Goal: Task Accomplishment & Management: Manage account settings

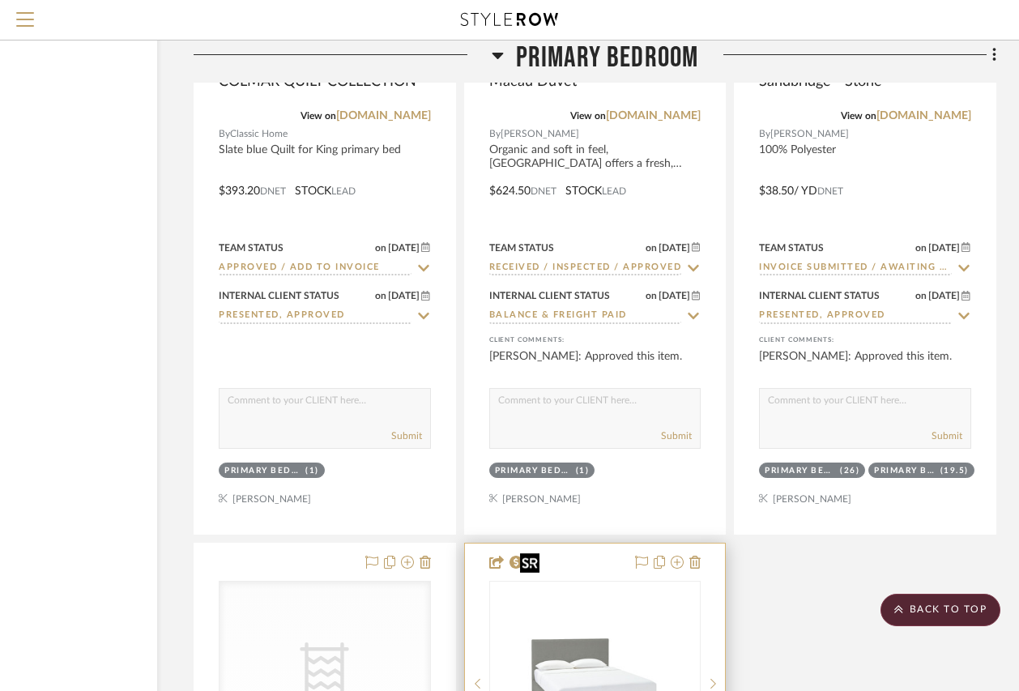
scroll to position [26524, 147]
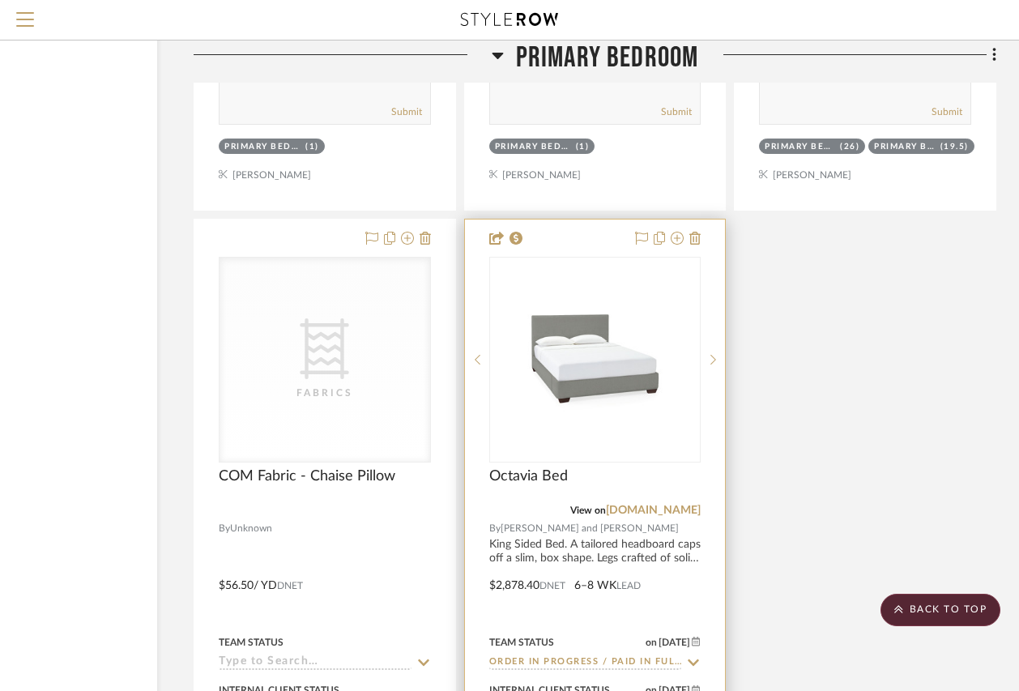
click at [697, 656] on icon at bounding box center [693, 662] width 15 height 13
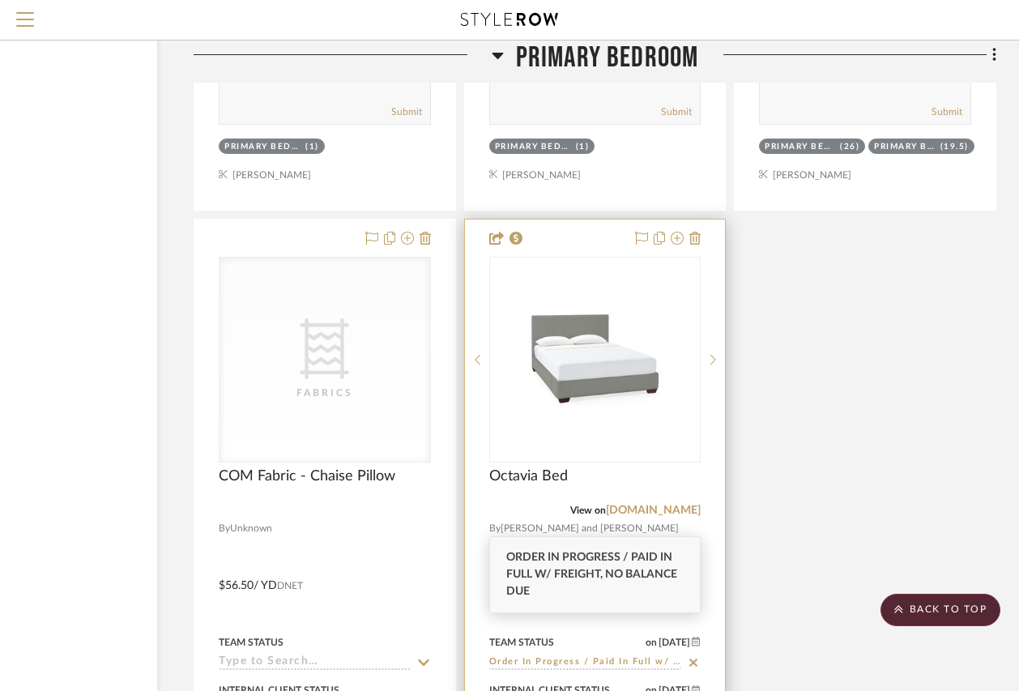
click at [692, 658] on icon at bounding box center [693, 662] width 8 height 8
type input "[DATE]"
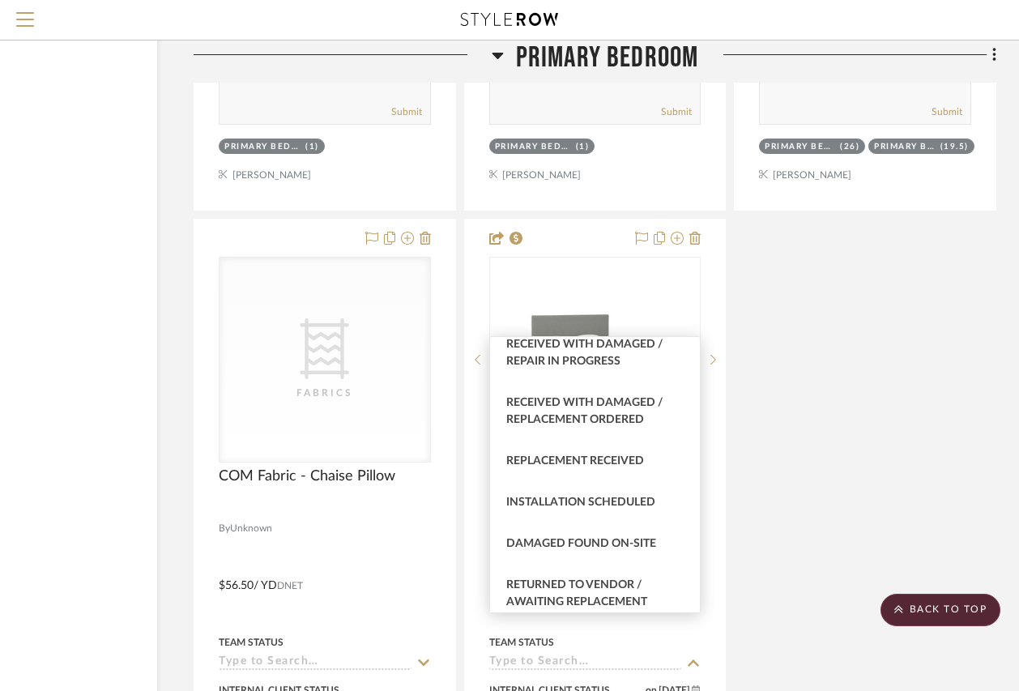
scroll to position [2915, 0]
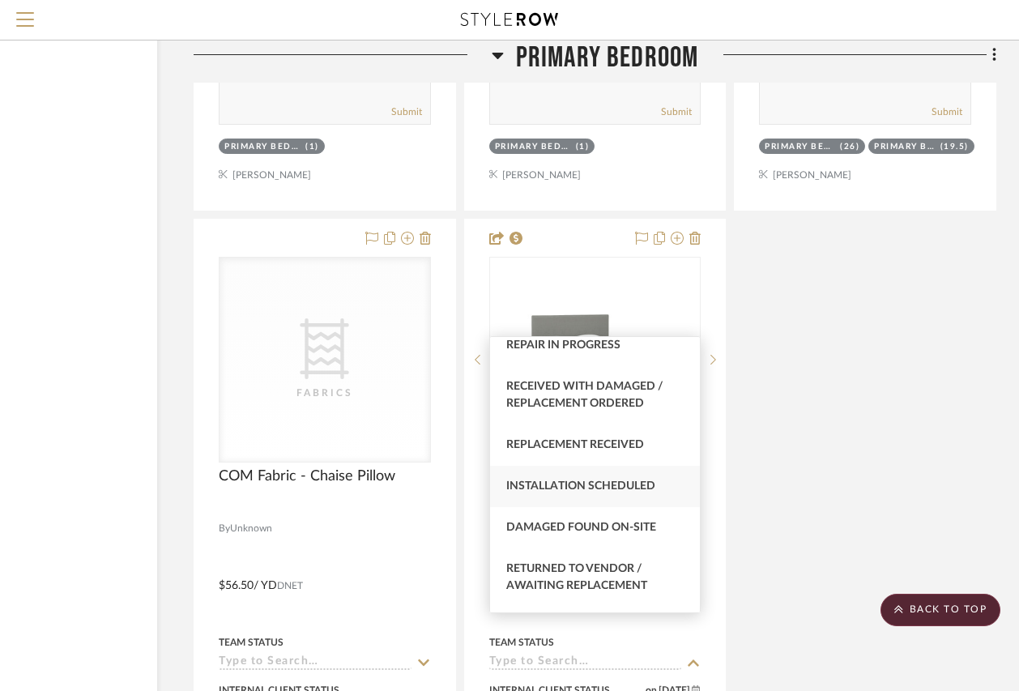
click at [618, 492] on span "Installation Scheduled" at bounding box center [580, 485] width 149 height 11
type input "Installation Scheduled"
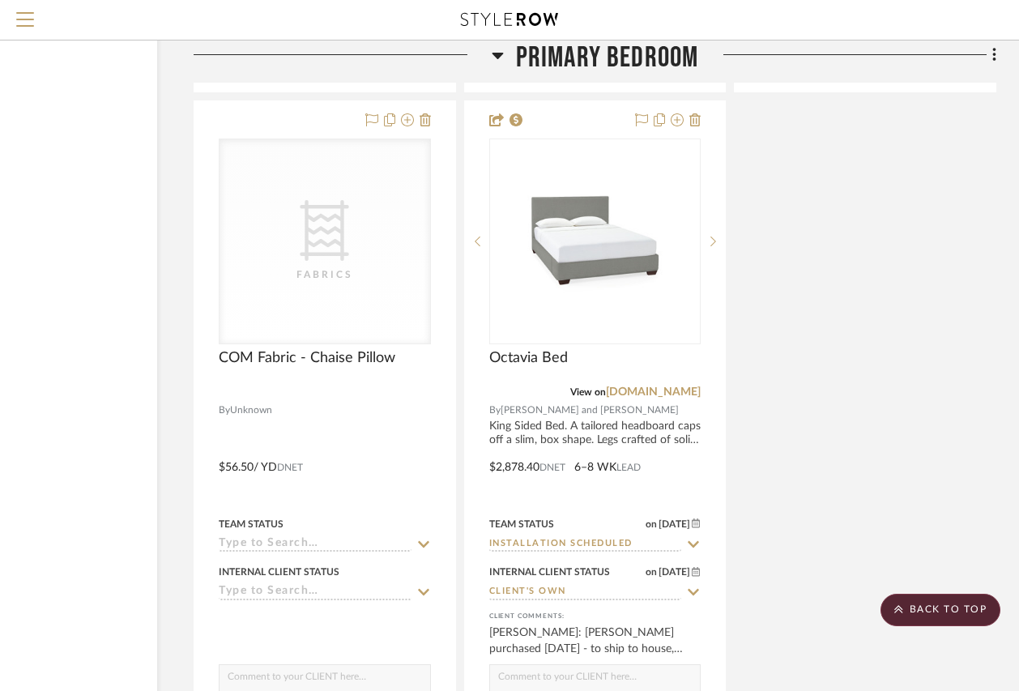
scroll to position [26767, 147]
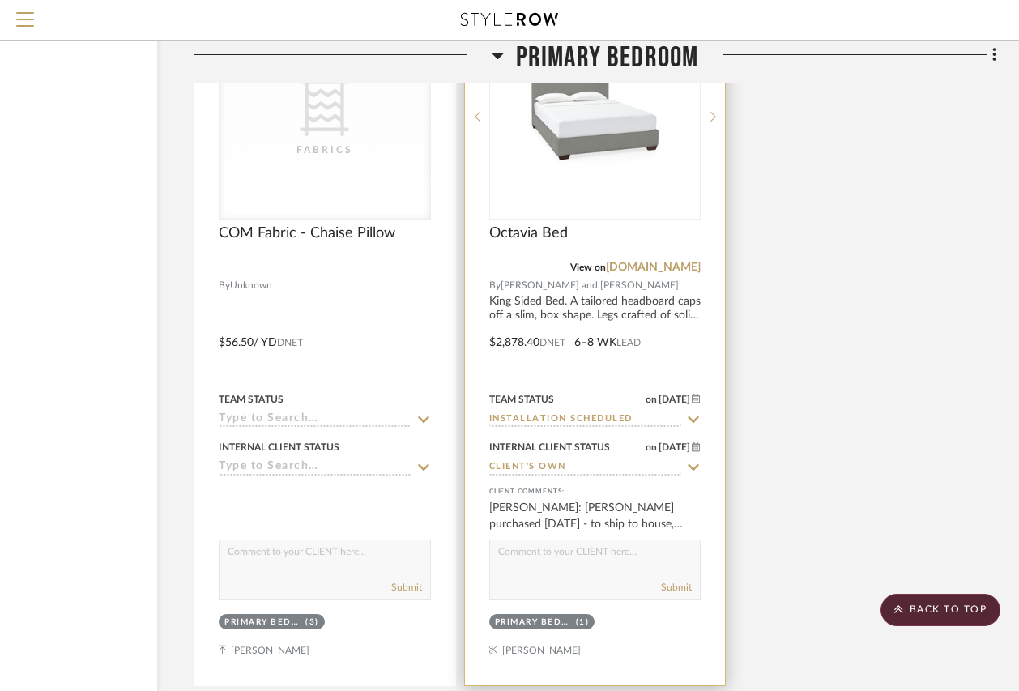
click at [640, 540] on textarea at bounding box center [595, 555] width 211 height 31
type textarea "install scheduled [DATE]"
click at [672, 580] on button "Submit" at bounding box center [676, 587] width 31 height 15
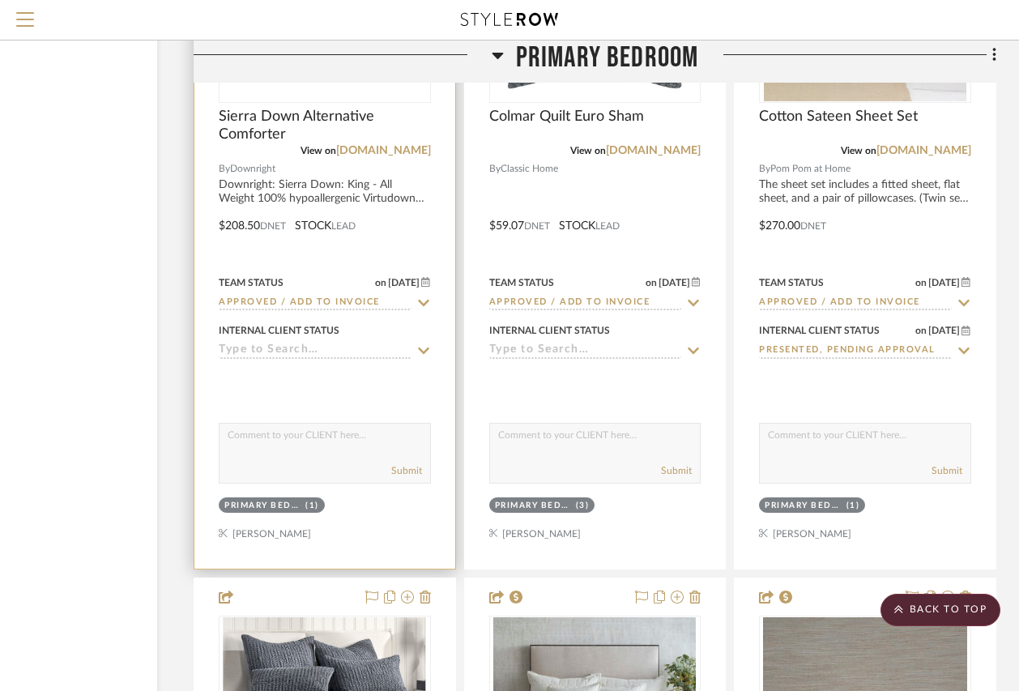
scroll to position [25309, 147]
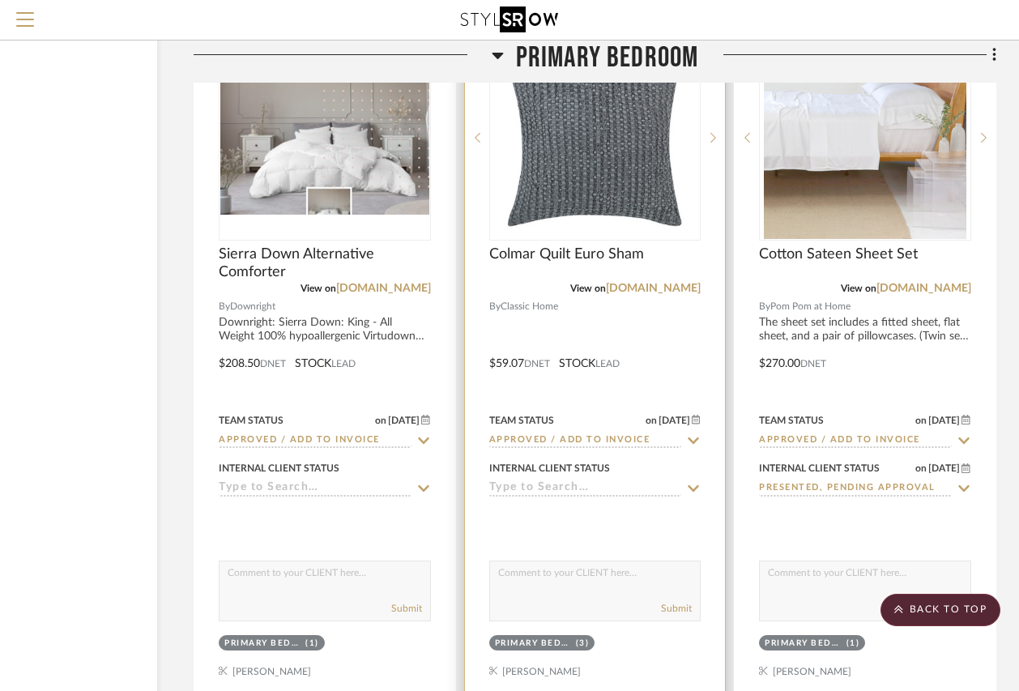
click at [610, 153] on img "0" at bounding box center [594, 137] width 202 height 202
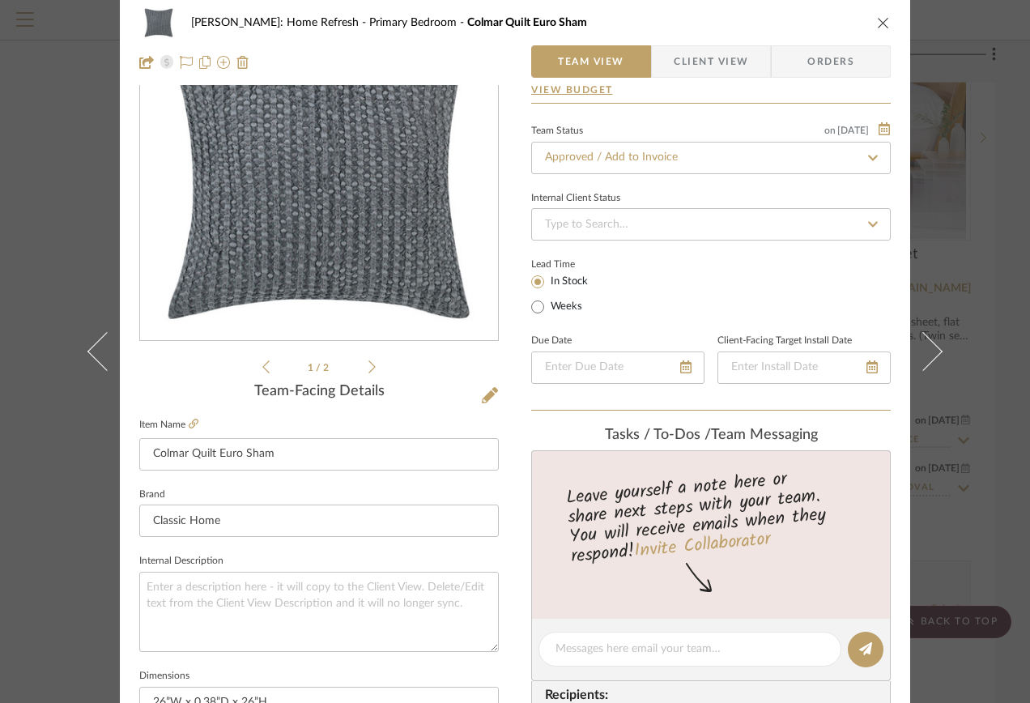
scroll to position [0, 0]
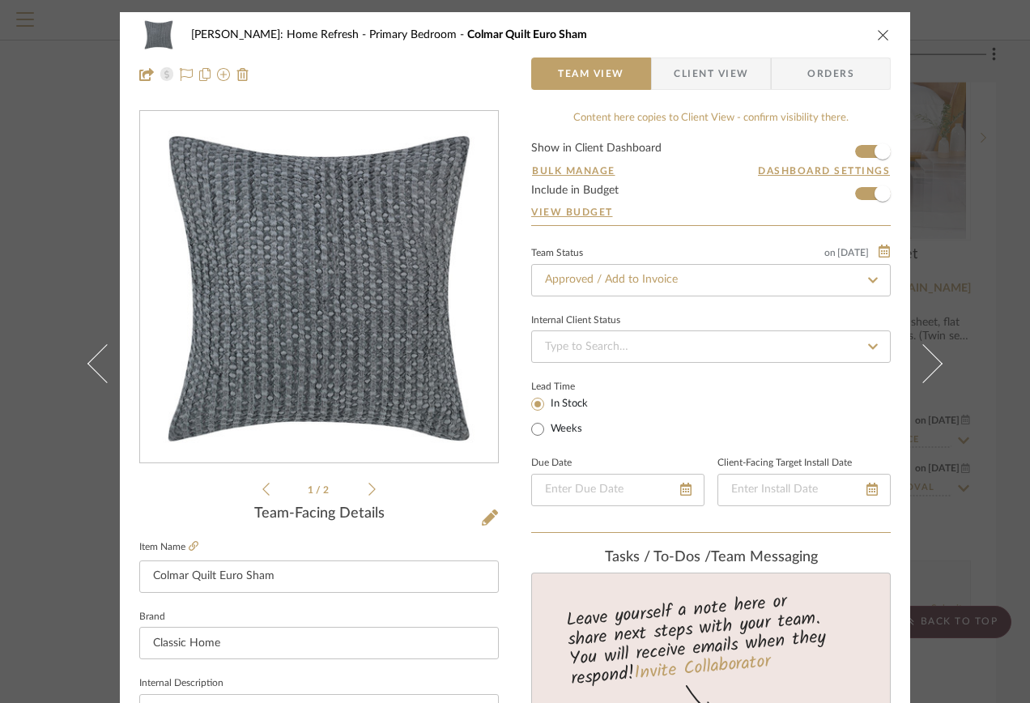
click at [879, 36] on icon "close" at bounding box center [883, 34] width 13 height 13
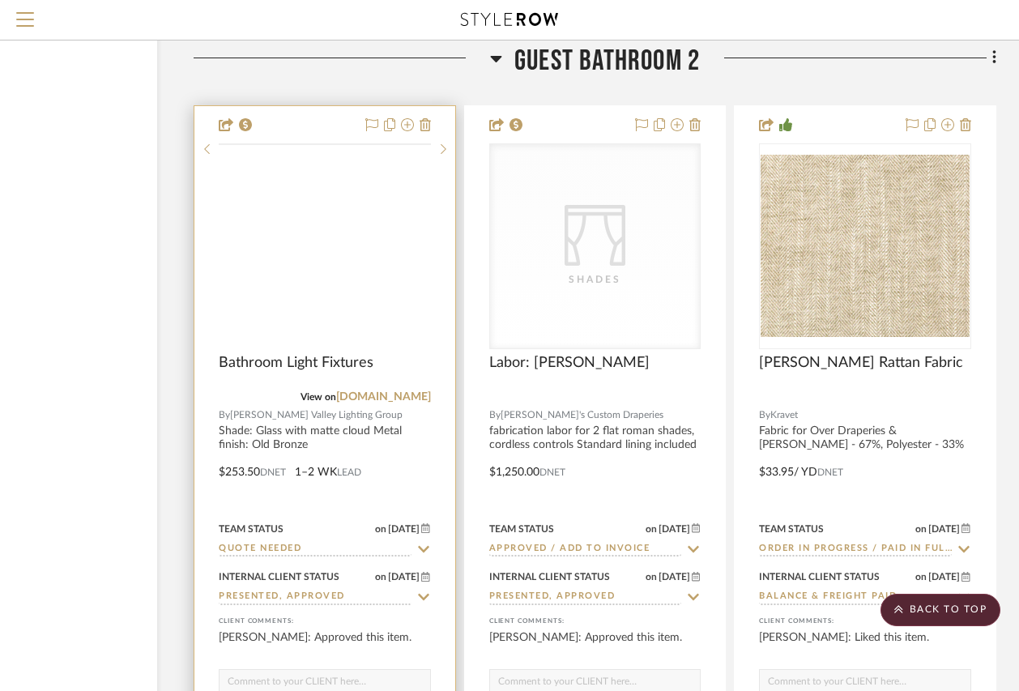
scroll to position [36620, 147]
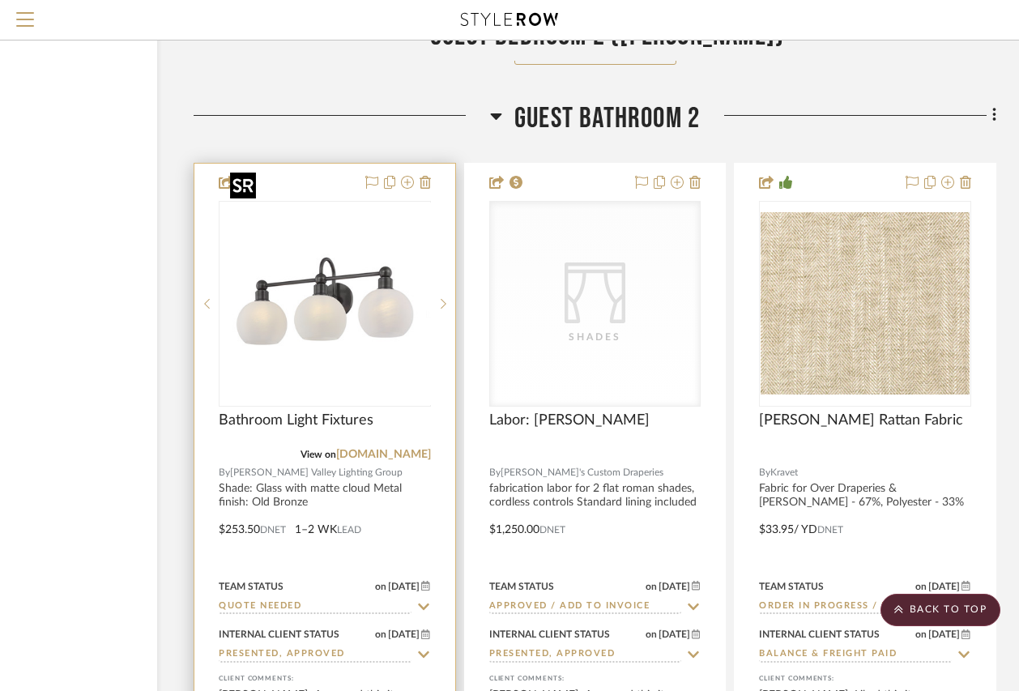
click at [316, 252] on div at bounding box center [325, 304] width 212 height 206
click at [344, 266] on img "0" at bounding box center [325, 303] width 202 height 202
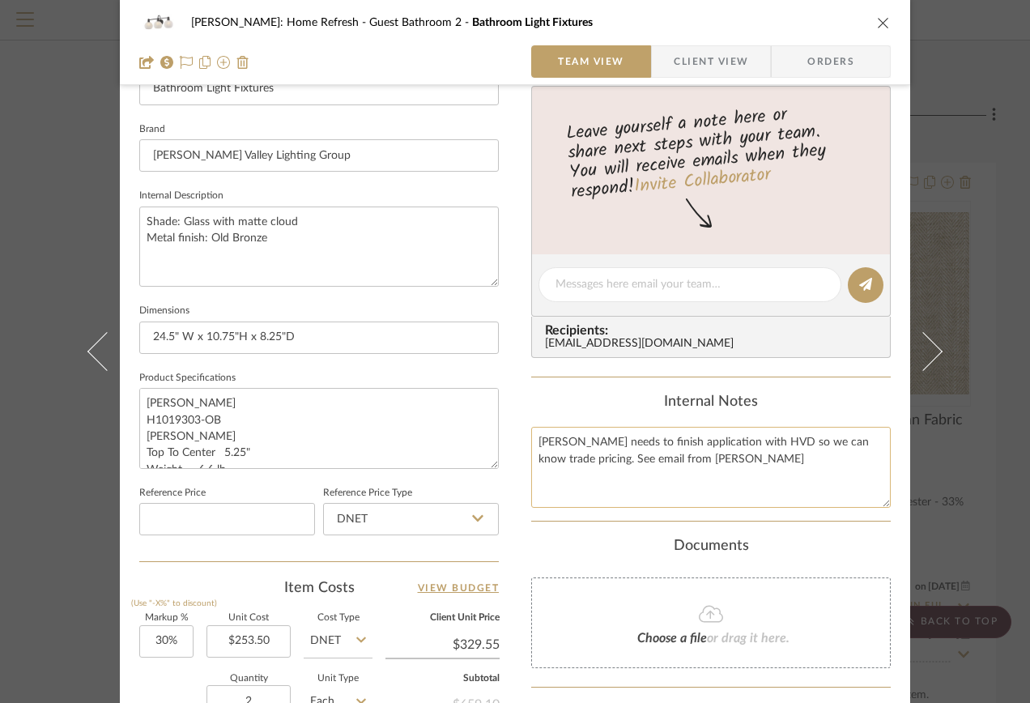
scroll to position [486, 0]
drag, startPoint x: 52, startPoint y: 475, endPoint x: 504, endPoint y: 511, distance: 453.3
click at [52, 475] on div "[PERSON_NAME]: Home Refresh Guest Bathroom 2 Bathroom Light Fixtures Team View …" at bounding box center [515, 351] width 1030 height 703
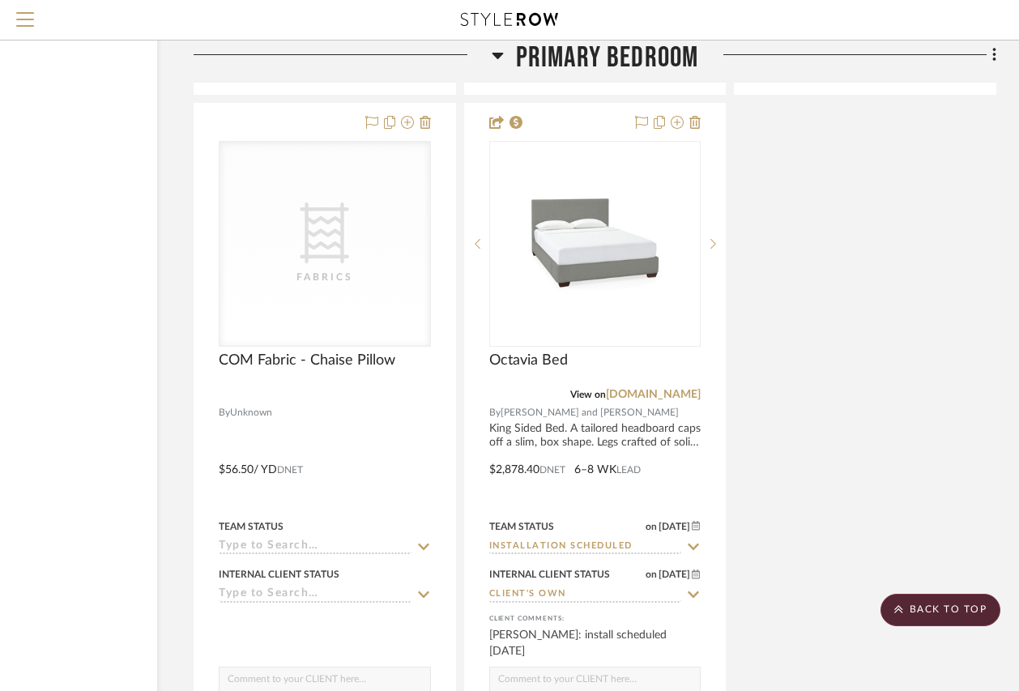
scroll to position [26481, 147]
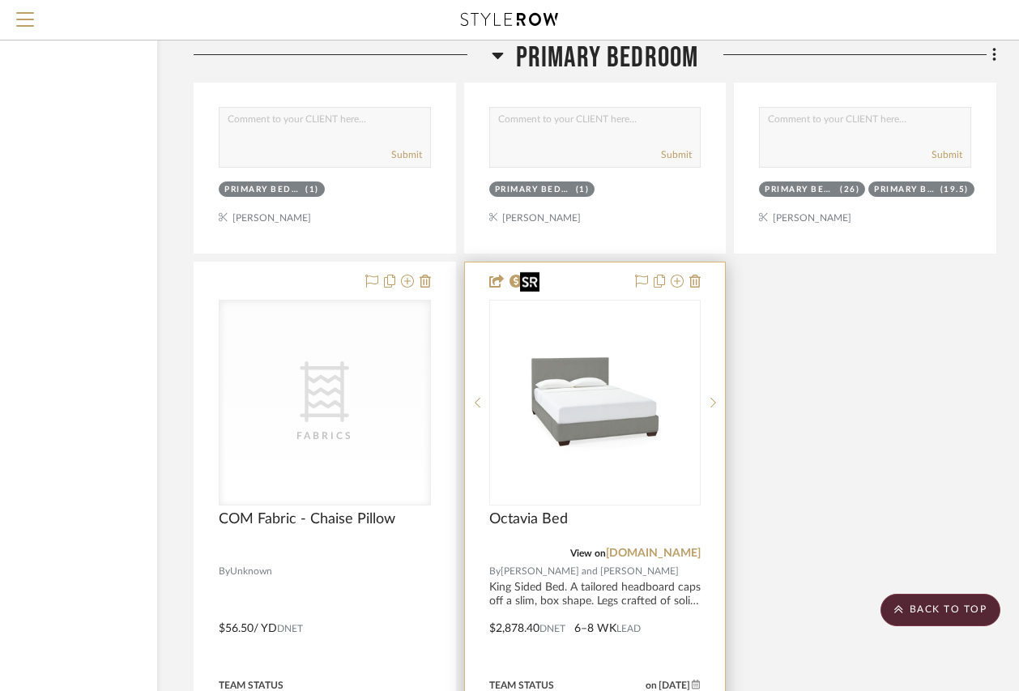
click at [600, 366] on img "0" at bounding box center [594, 402] width 162 height 202
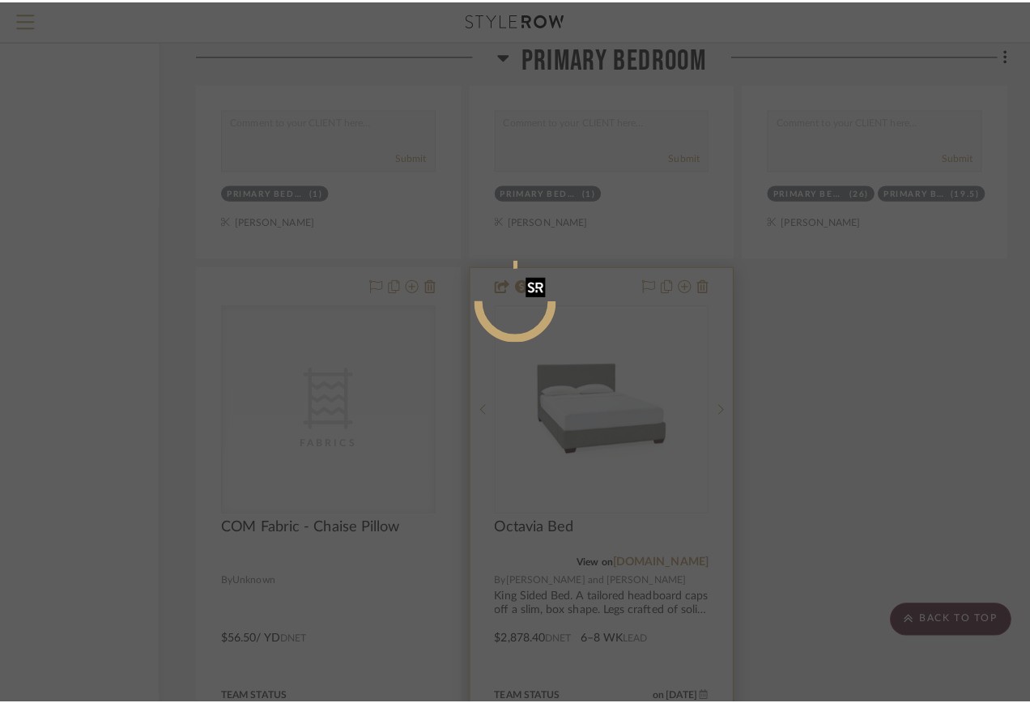
scroll to position [0, 0]
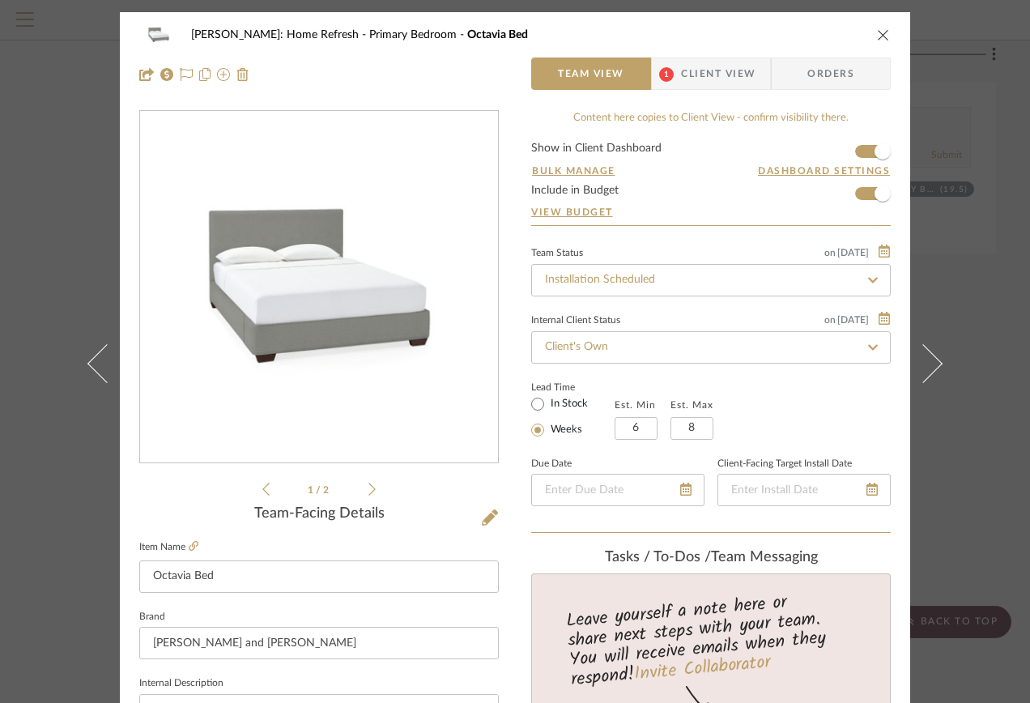
click at [364, 493] on ul "1 / 2" at bounding box center [318, 488] width 113 height 19
click at [368, 492] on icon at bounding box center [371, 489] width 7 height 15
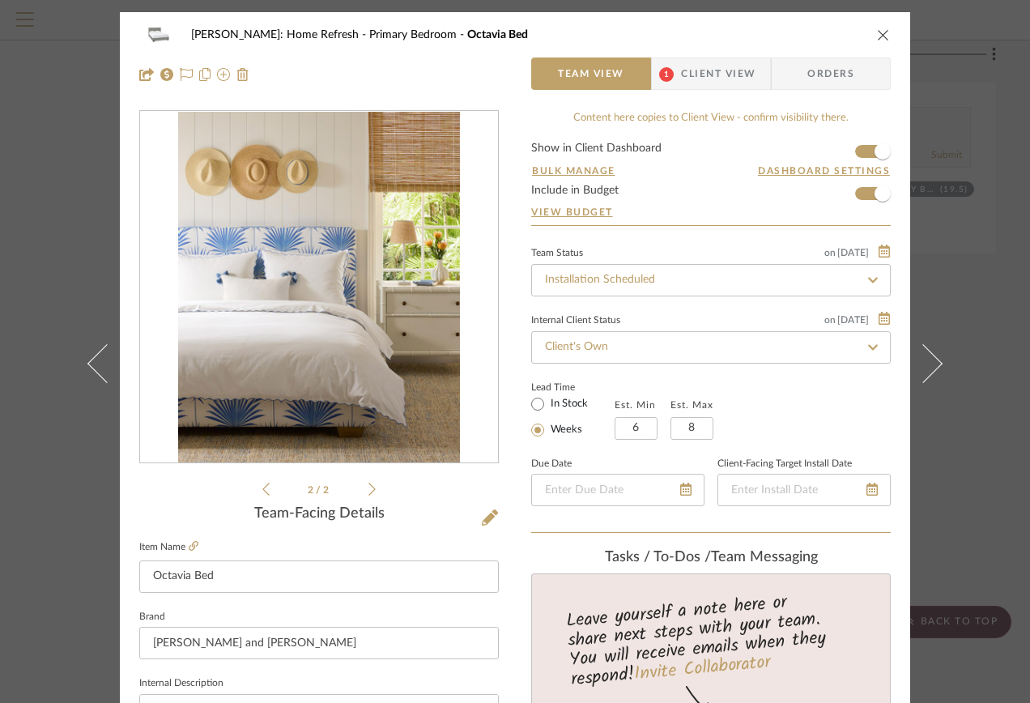
click at [256, 490] on div "2 / 2" at bounding box center [319, 304] width 360 height 389
click at [257, 490] on div "2 / 2" at bounding box center [319, 304] width 360 height 389
click at [262, 490] on icon at bounding box center [265, 489] width 7 height 15
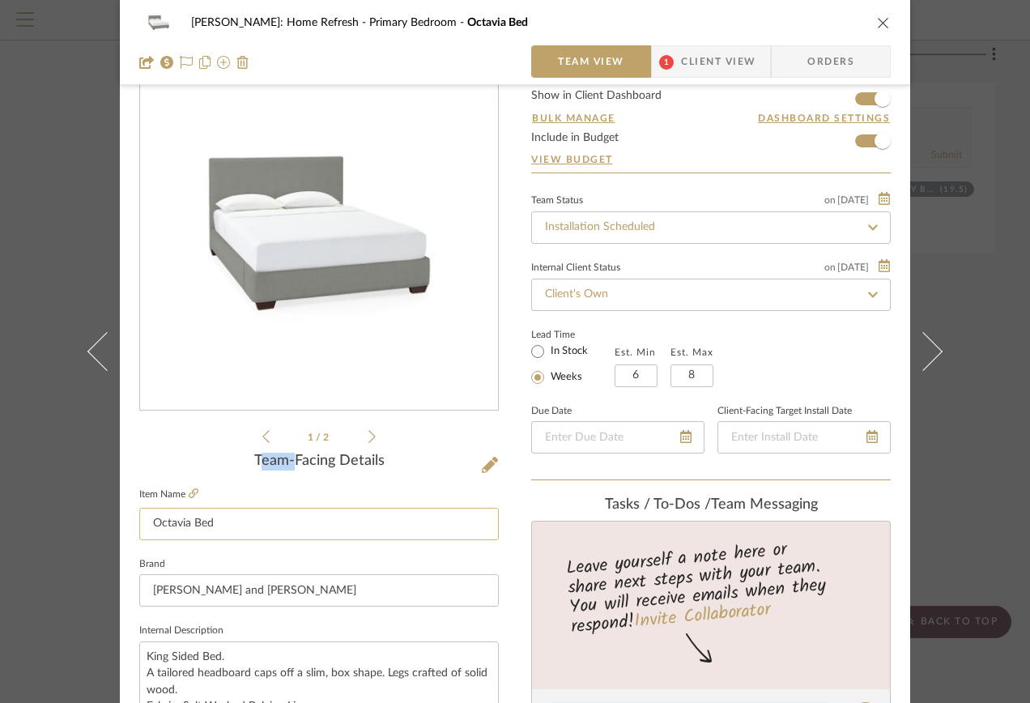
scroll to position [81, 0]
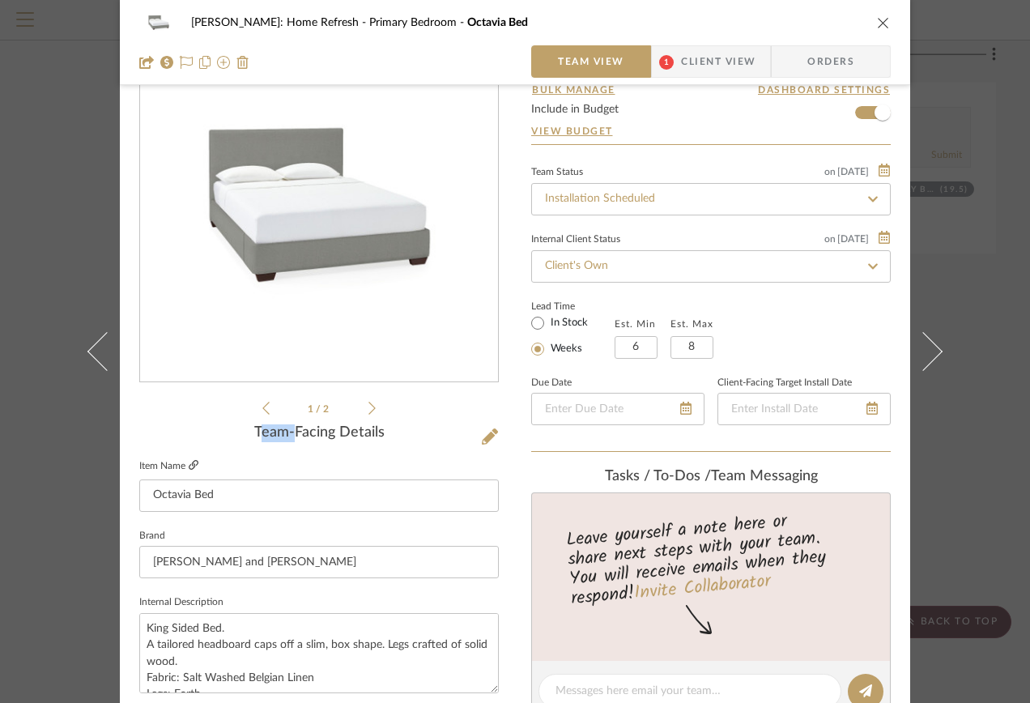
click at [189, 465] on icon at bounding box center [194, 465] width 10 height 10
click at [996, 180] on div "[PERSON_NAME]: Home Refresh Primary Bedroom Octavia Bed Team View 1 Client View…" at bounding box center [515, 351] width 1030 height 703
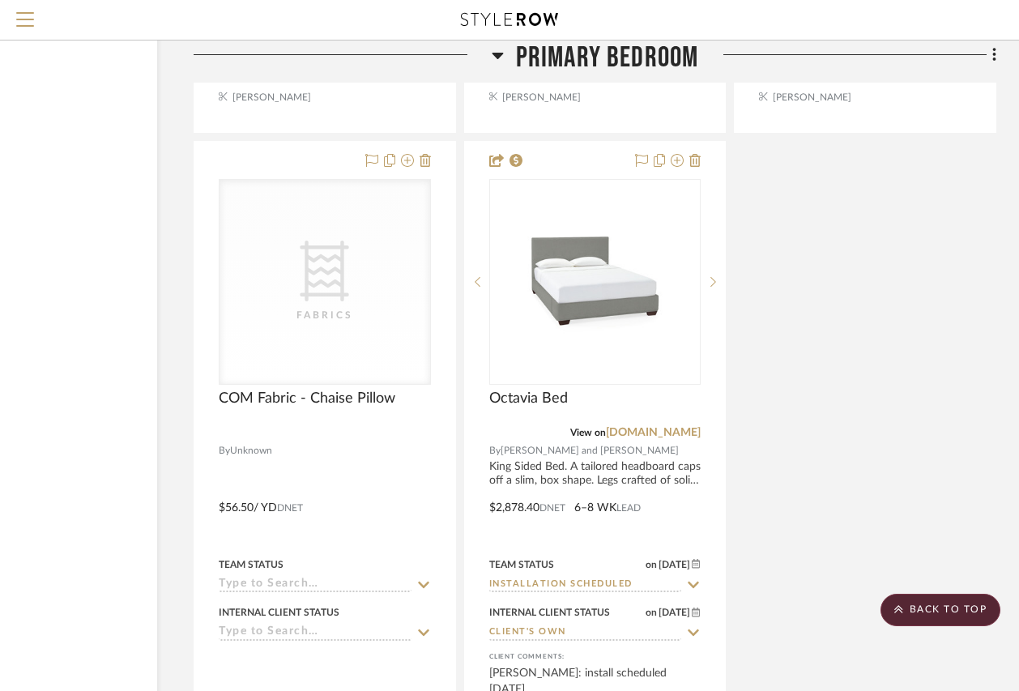
scroll to position [26886, 147]
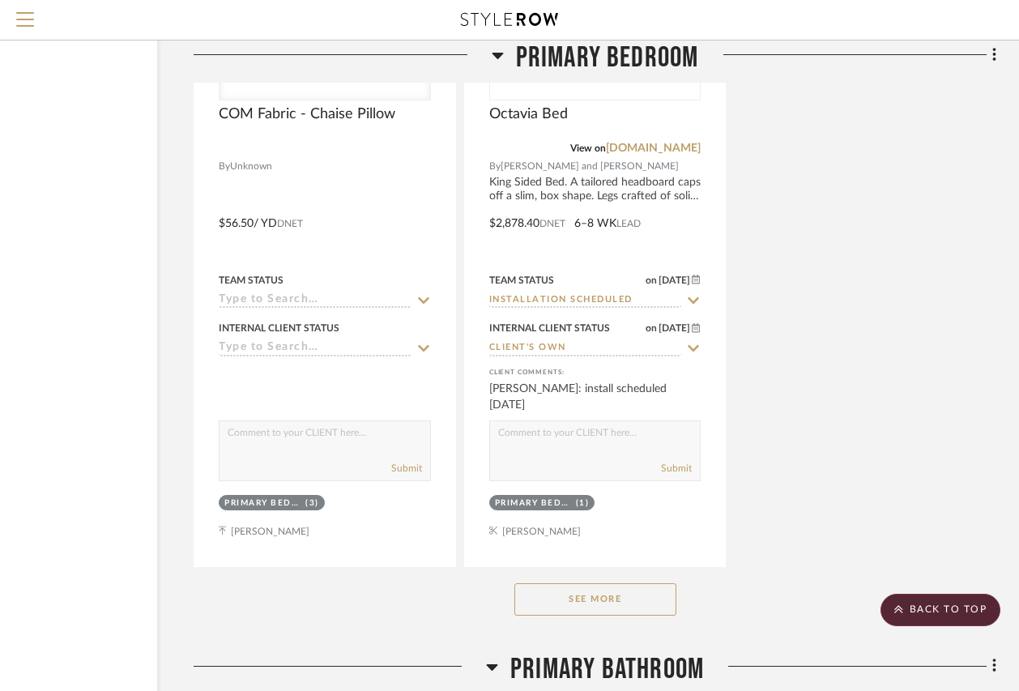
click at [586, 583] on button "See More" at bounding box center [595, 599] width 162 height 32
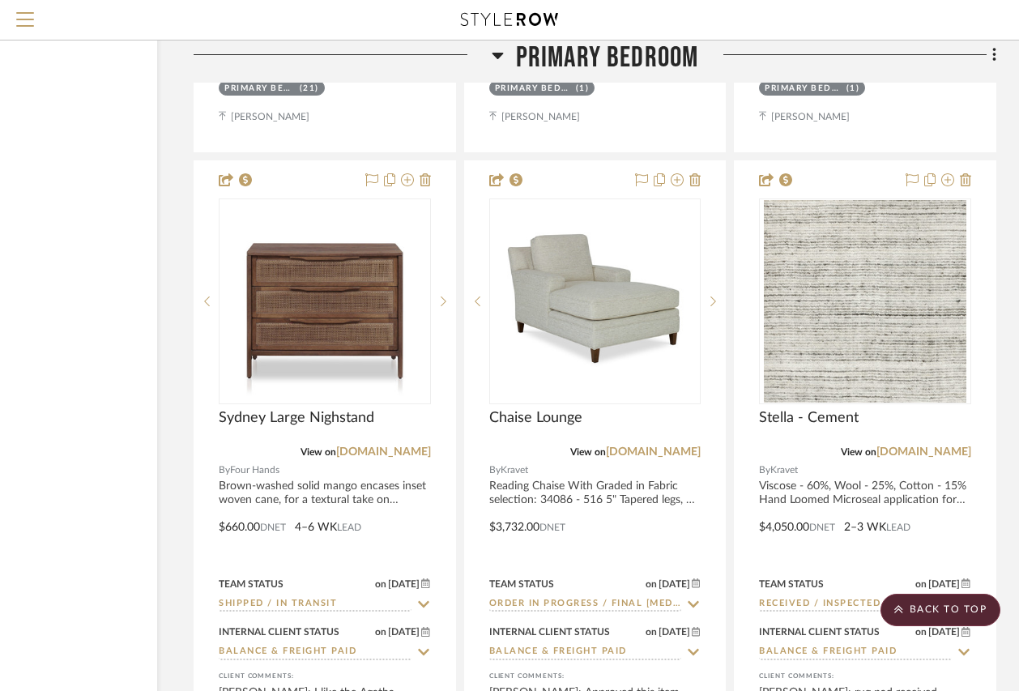
scroll to position [28020, 147]
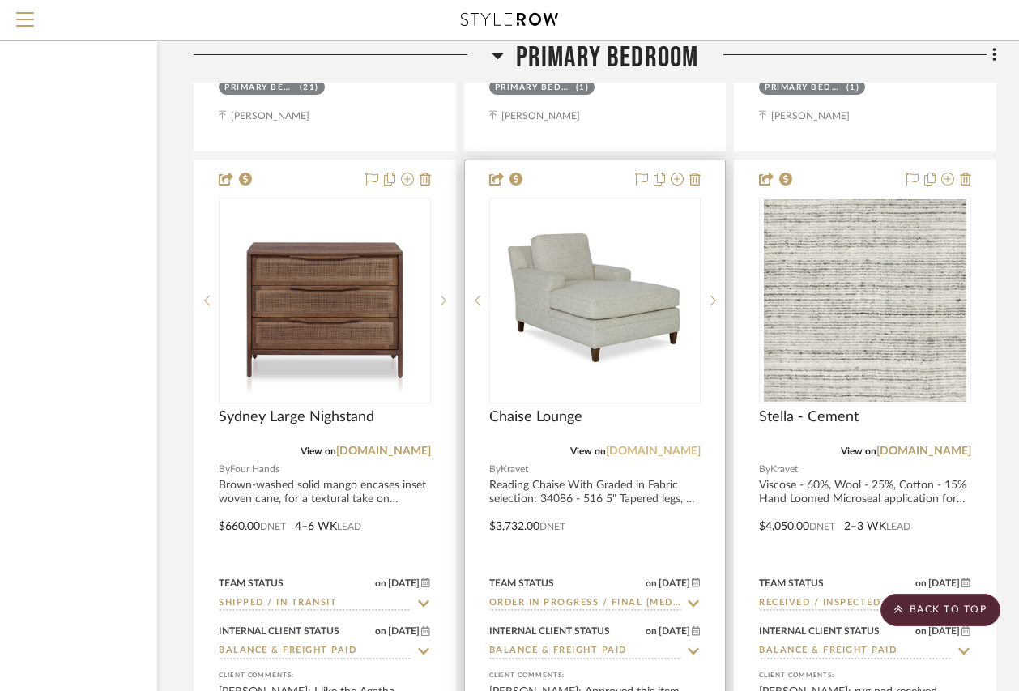
click at [674, 445] on link "[DOMAIN_NAME]" at bounding box center [653, 450] width 95 height 11
